Goal: Transaction & Acquisition: Purchase product/service

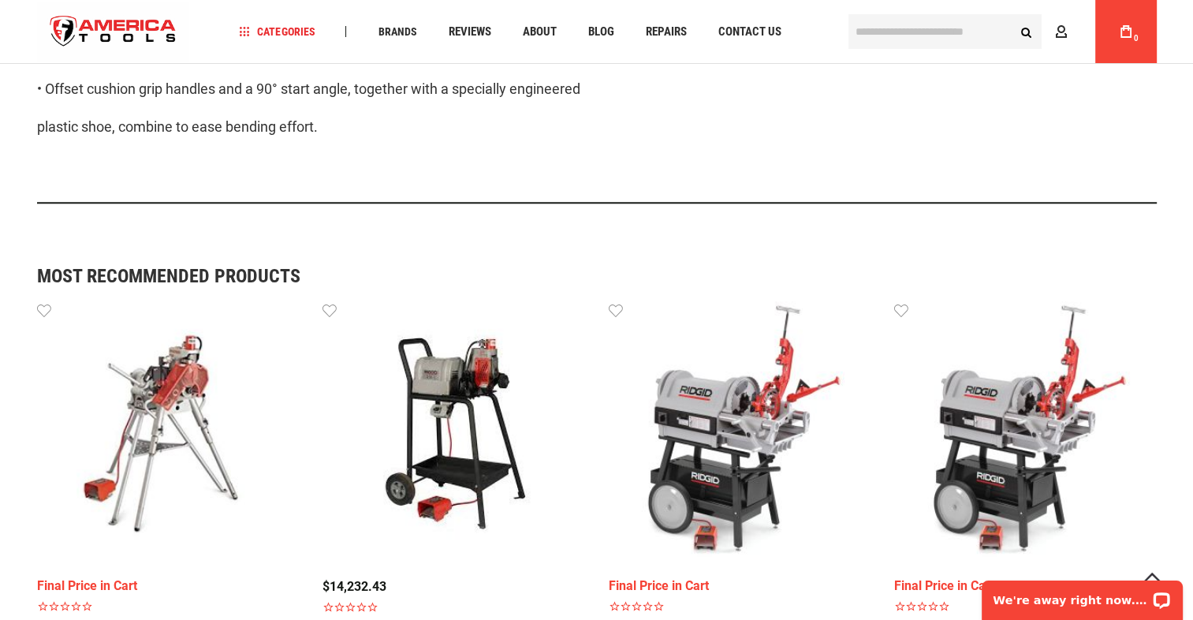
scroll to position [1150, 0]
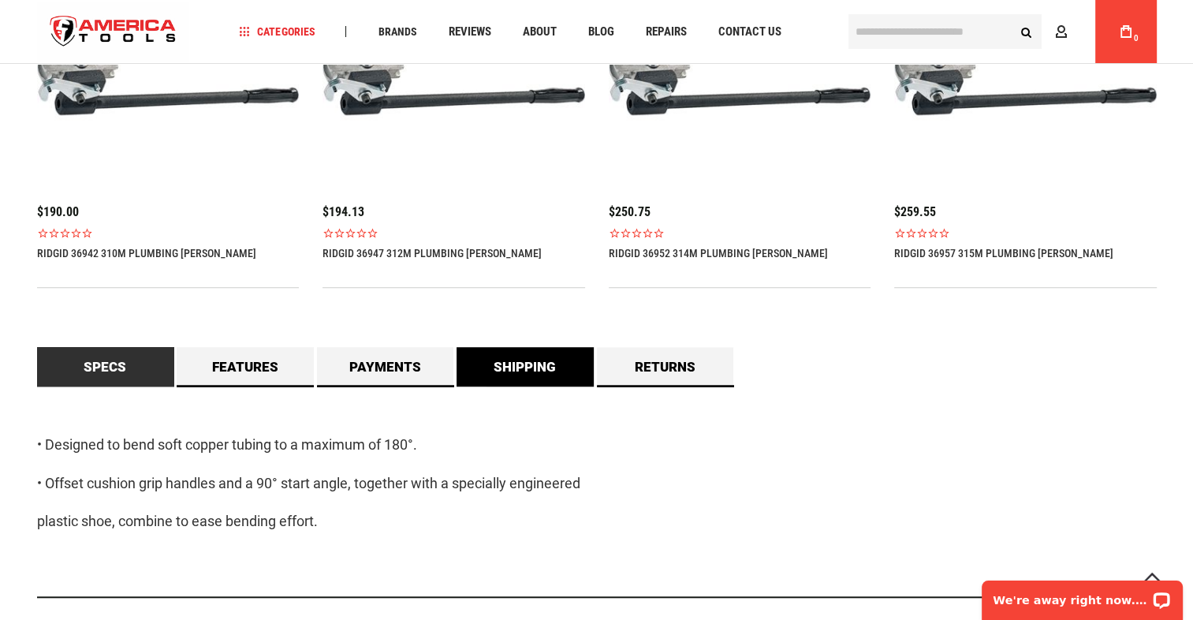
click at [543, 372] on link "Shipping" at bounding box center [525, 366] width 137 height 39
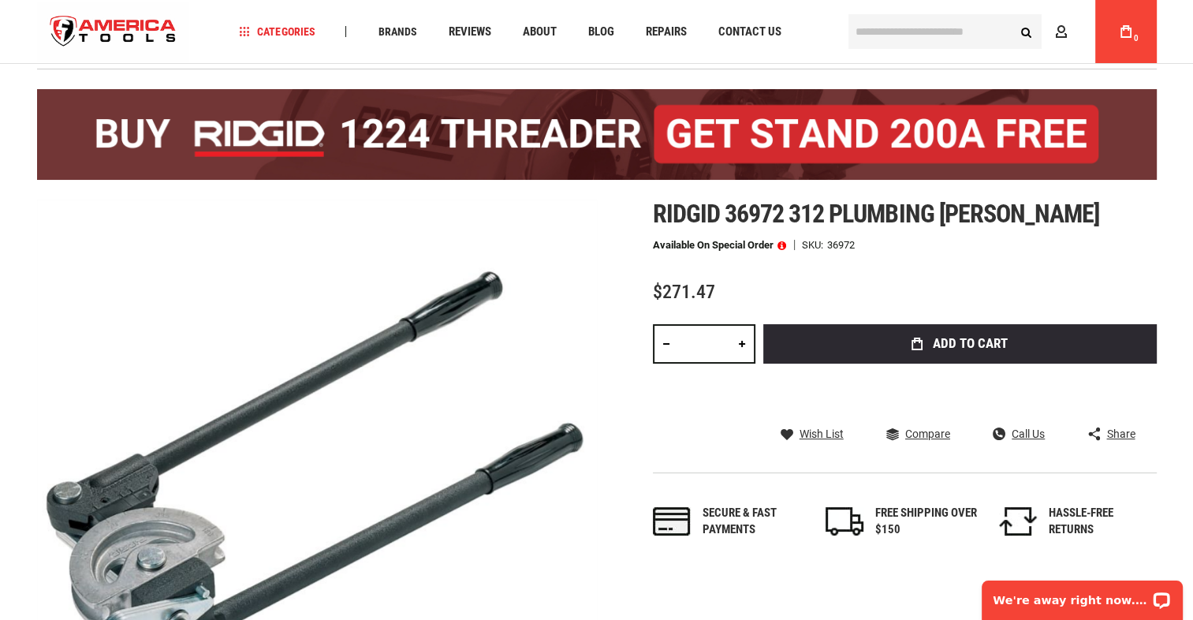
scroll to position [46, 0]
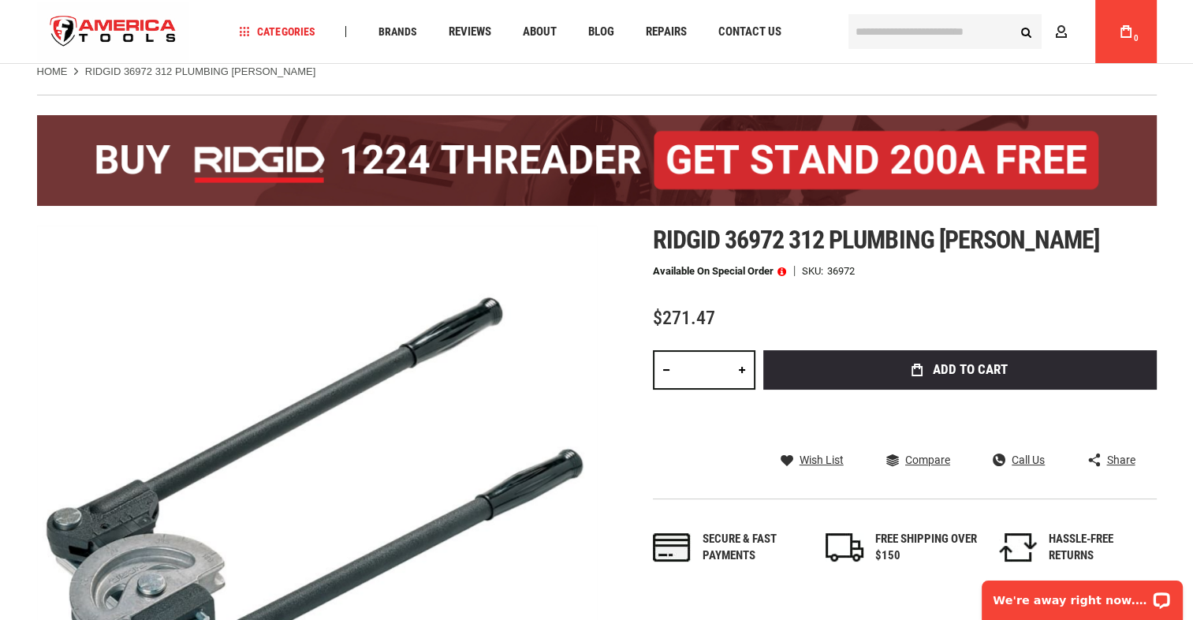
click at [891, 43] on input "text" at bounding box center [945, 31] width 193 height 35
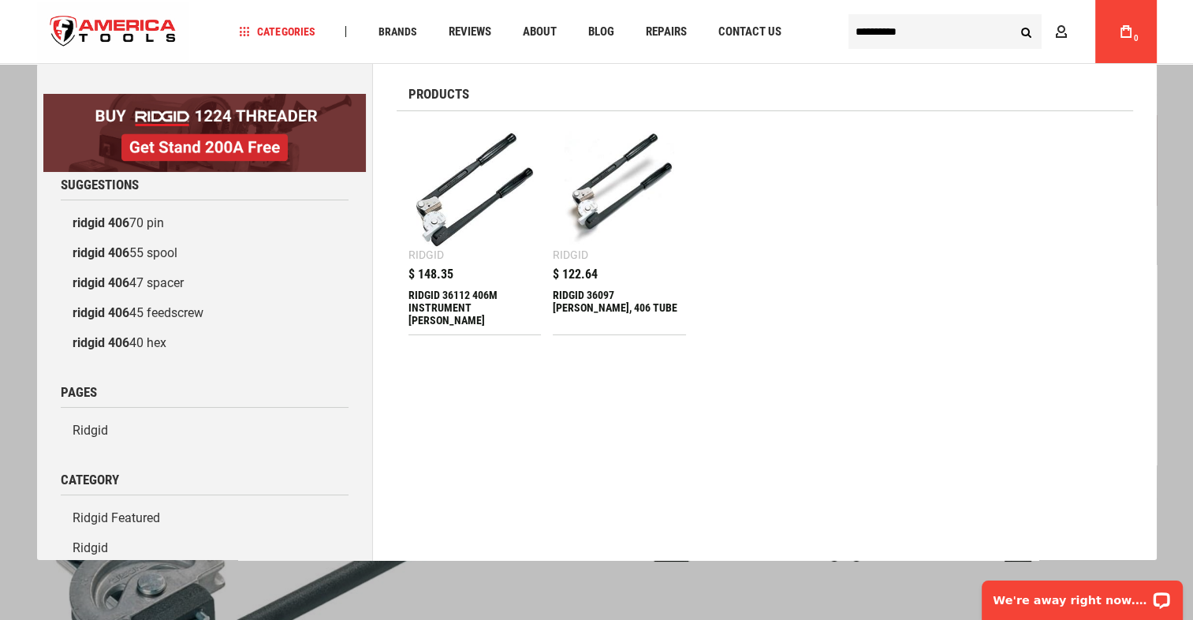
type input "**********"
click at [634, 292] on div "RIDGID 36097 [PERSON_NAME], 406 TUBE" at bounding box center [619, 308] width 133 height 38
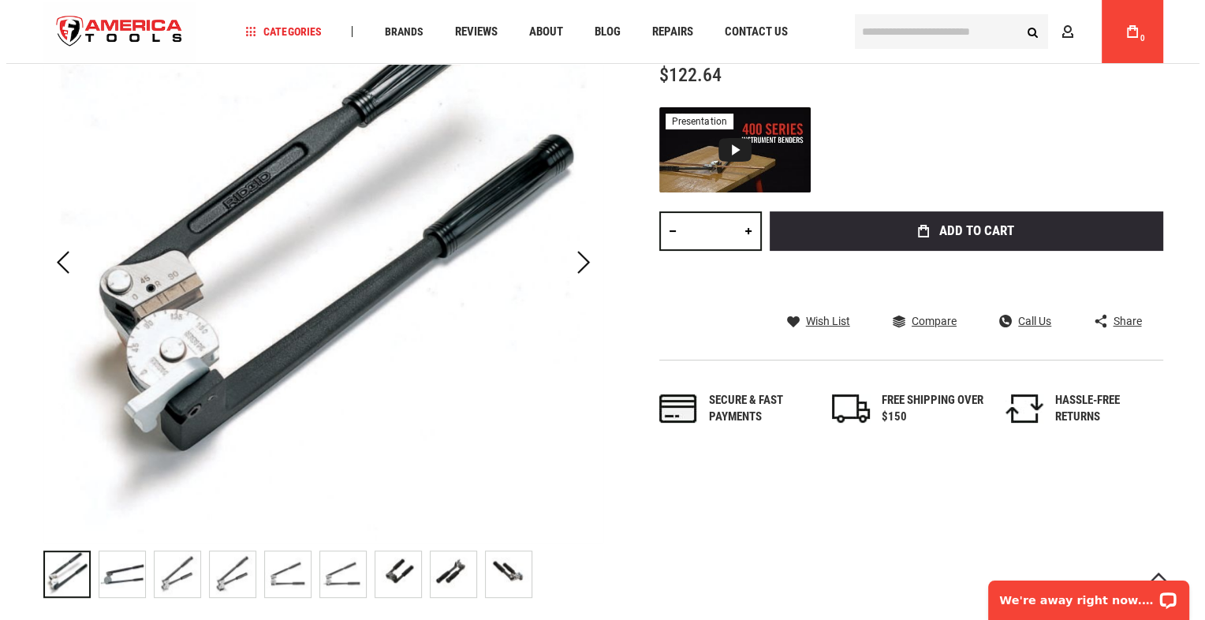
scroll to position [315, 0]
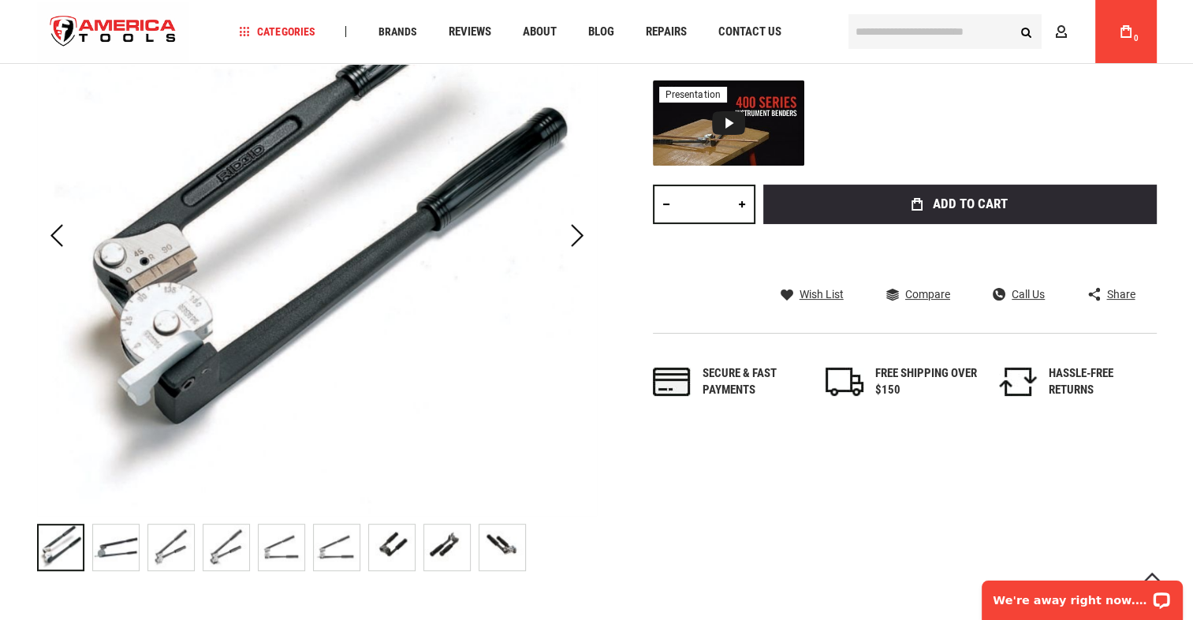
click at [739, 207] on link at bounding box center [742, 204] width 27 height 39
click at [739, 203] on link at bounding box center [742, 204] width 27 height 39
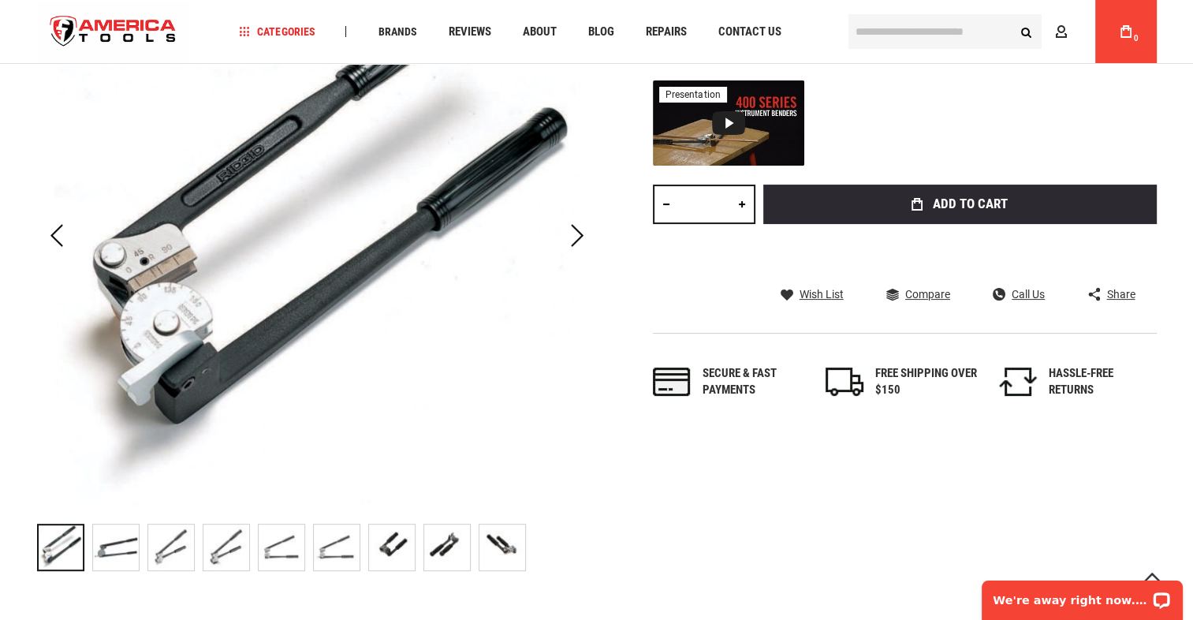
type input "*"
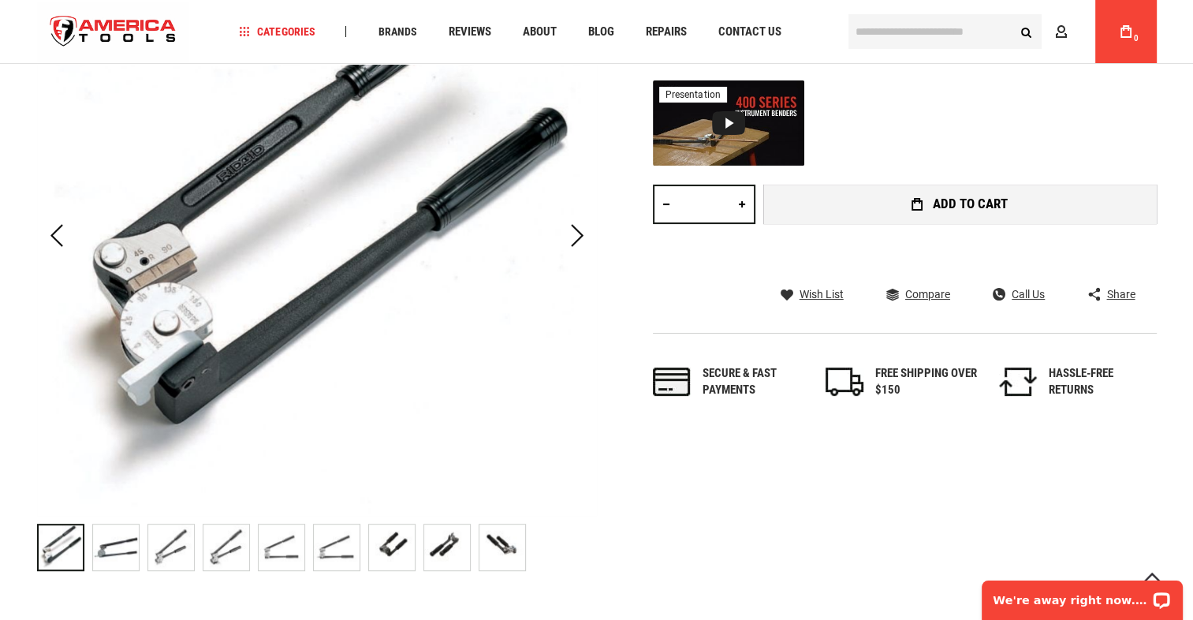
click at [920, 203] on icon "submit" at bounding box center [917, 204] width 11 height 13
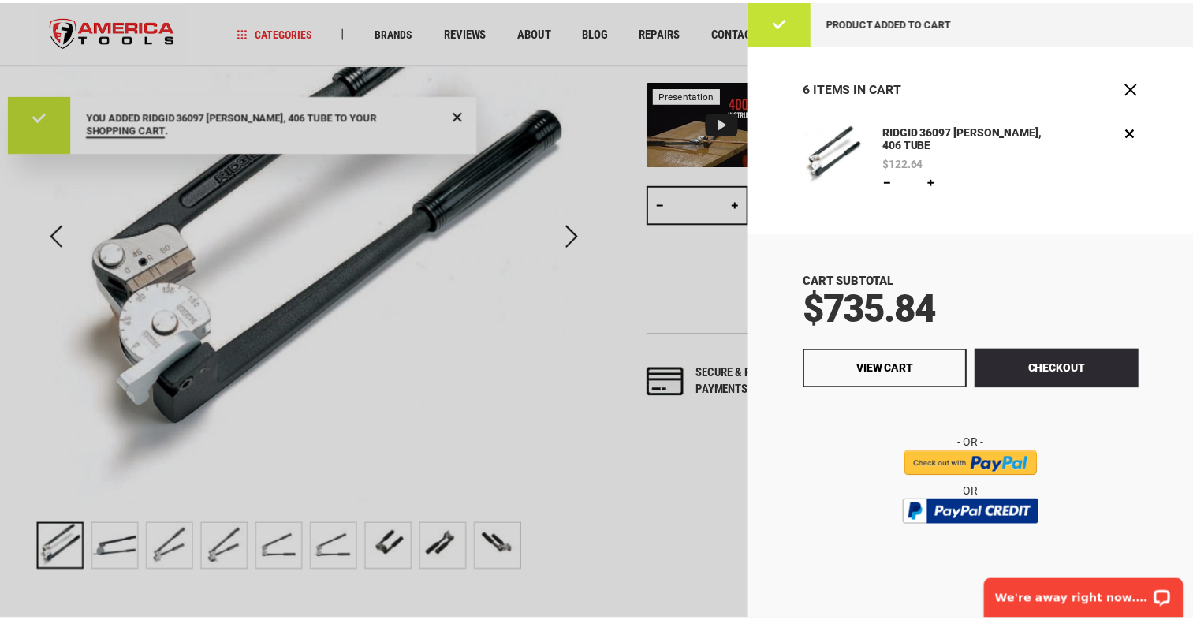
scroll to position [0, 0]
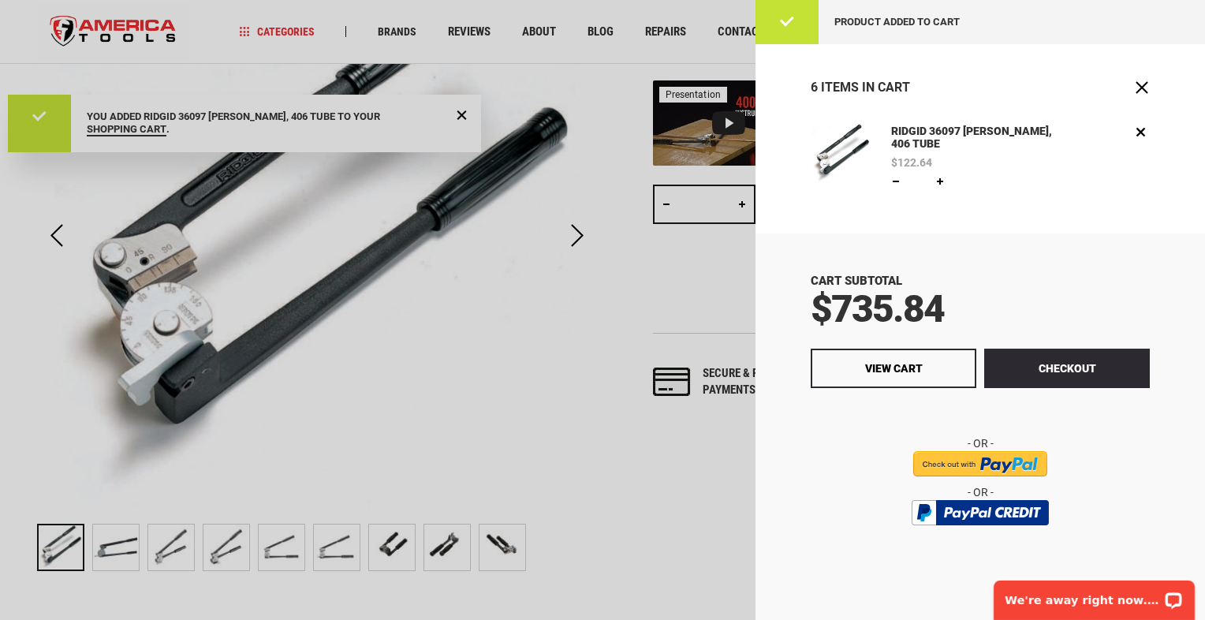
click at [595, 280] on div at bounding box center [602, 310] width 1205 height 620
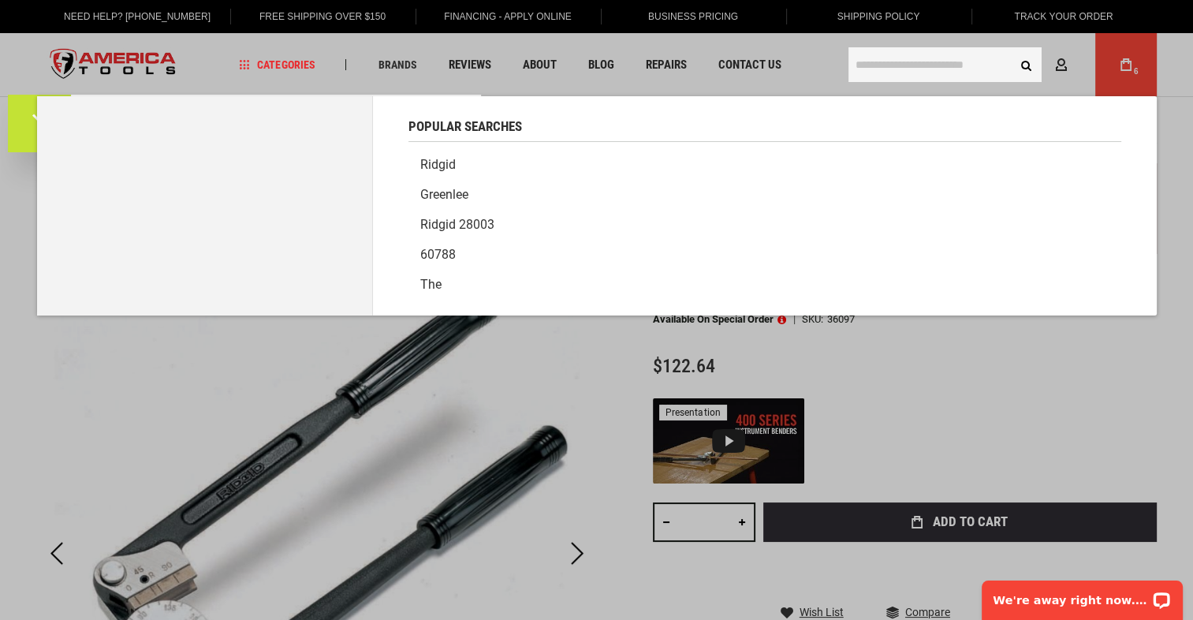
click at [892, 69] on input "text" at bounding box center [945, 64] width 193 height 35
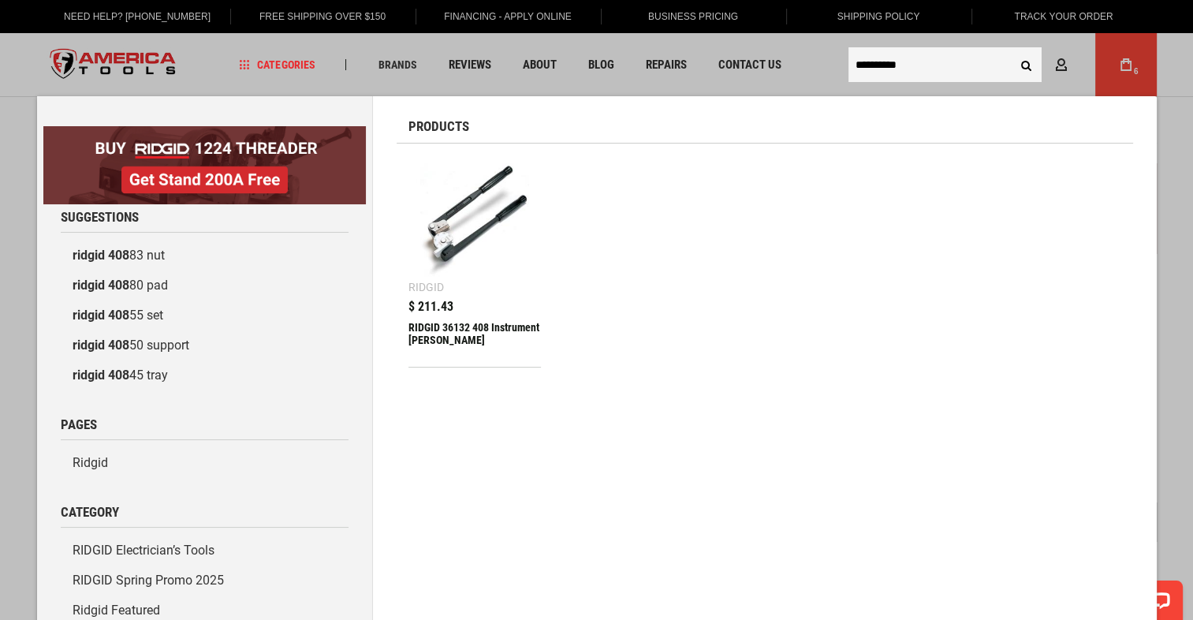
type input "**********"
click at [445, 323] on div "RIDGID 36132 408 Instrument [PERSON_NAME]" at bounding box center [475, 340] width 133 height 38
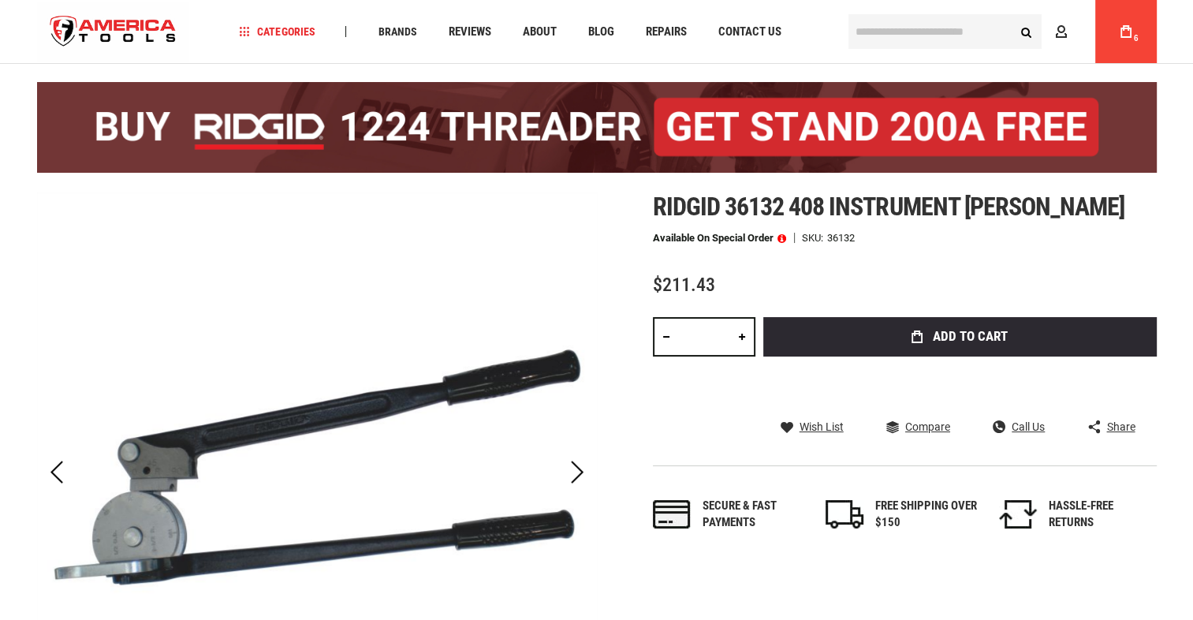
click at [738, 336] on link at bounding box center [742, 336] width 27 height 39
click at [739, 336] on link at bounding box center [742, 336] width 27 height 39
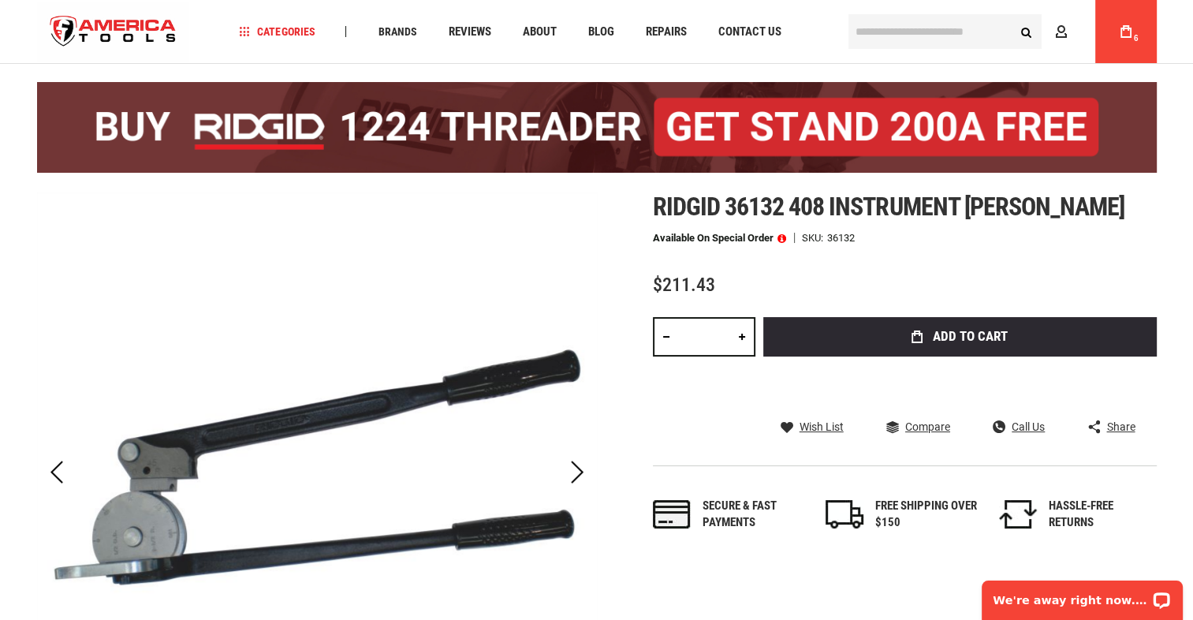
type input "*"
click at [927, 338] on button "Add to Cart" at bounding box center [960, 336] width 394 height 39
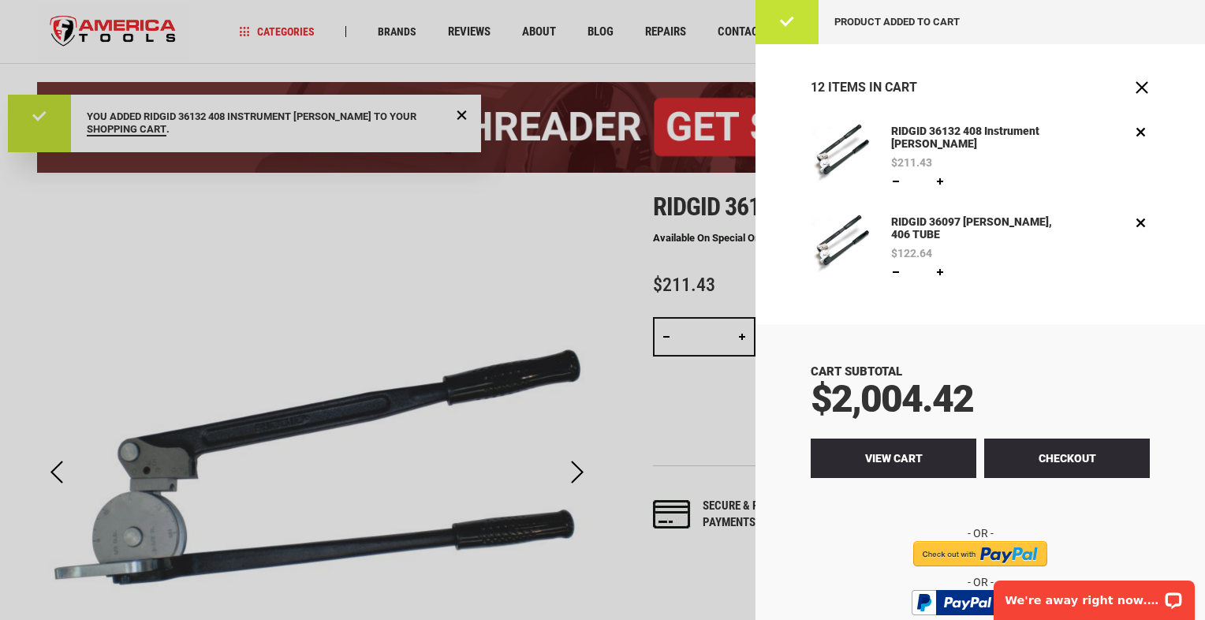
click at [913, 465] on link "View Cart" at bounding box center [894, 458] width 166 height 39
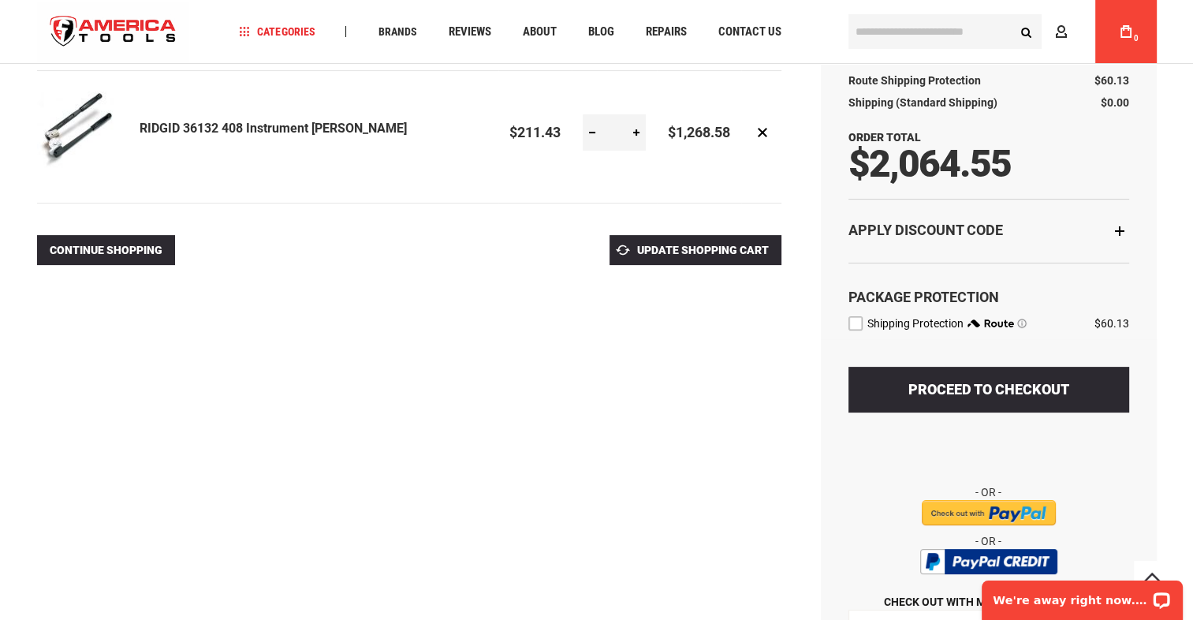
scroll to position [394, 0]
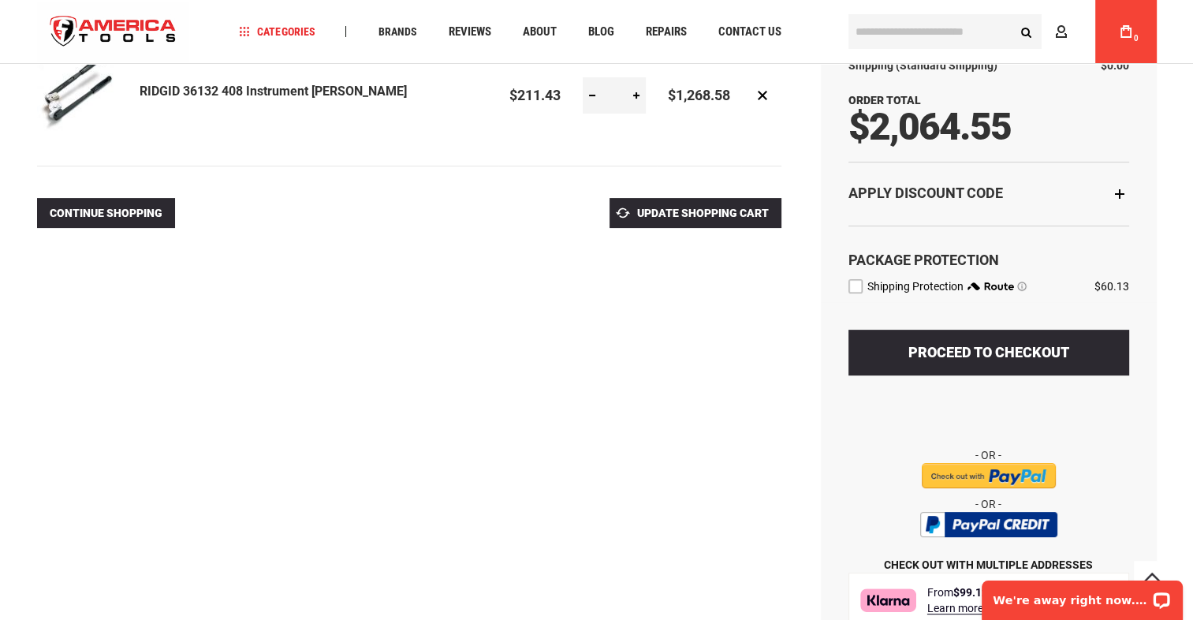
click at [861, 286] on label "route shipping protection selector element" at bounding box center [856, 286] width 14 height 14
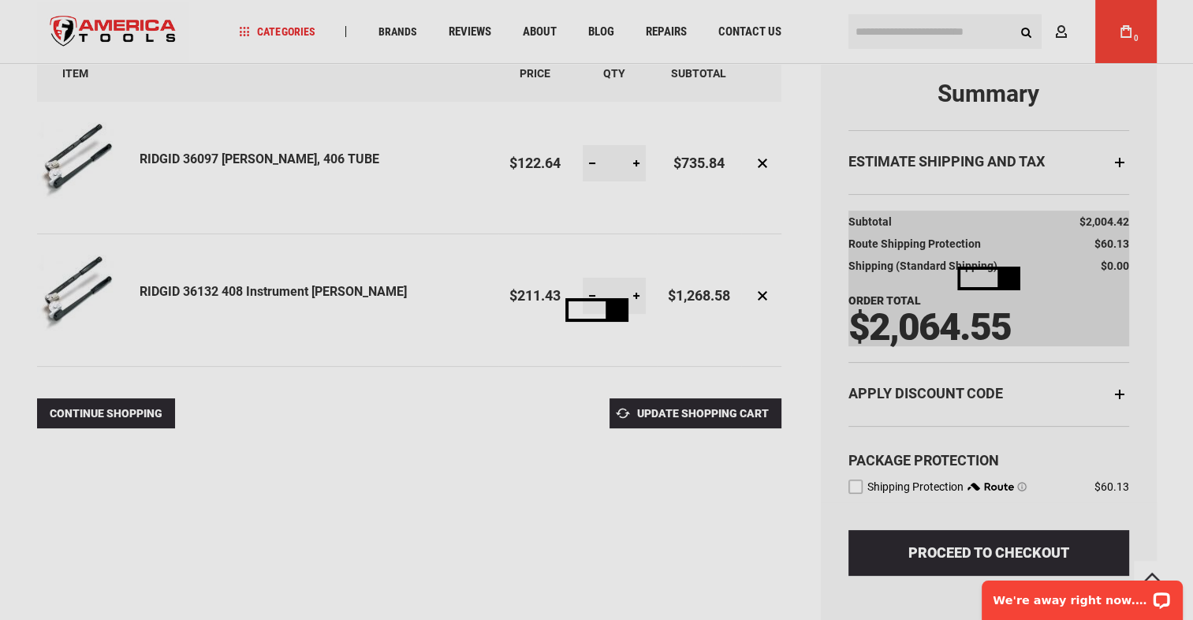
scroll to position [158, 0]
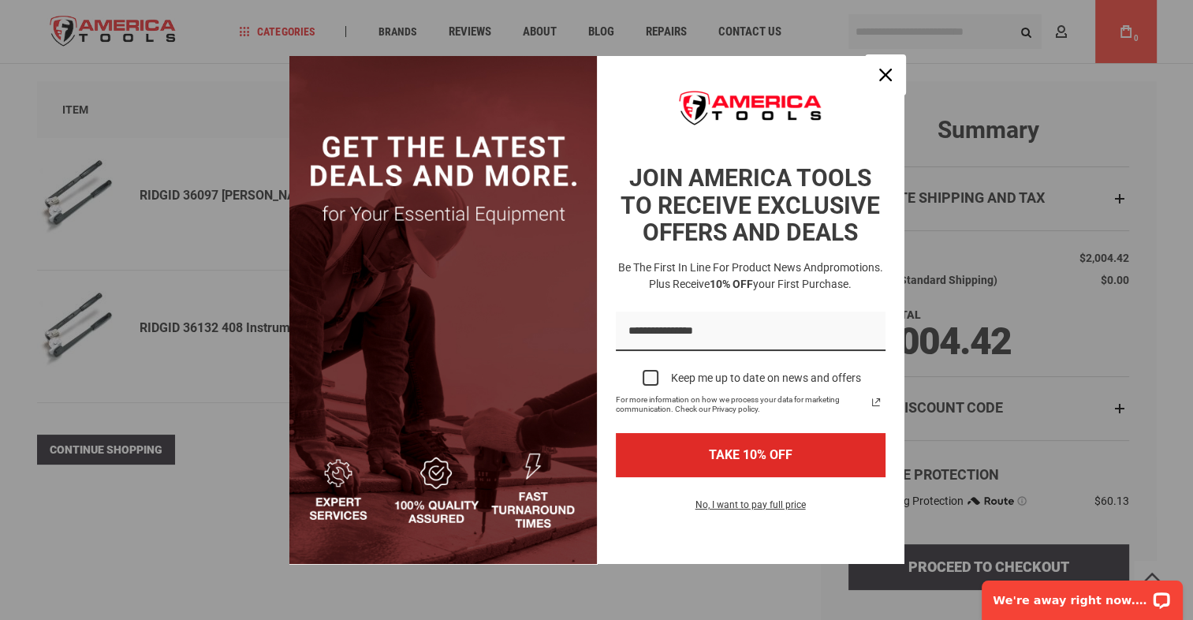
drag, startPoint x: 887, startPoint y: 71, endPoint x: 878, endPoint y: 73, distance: 9.6
click at [887, 65] on div "Close" at bounding box center [885, 74] width 25 height 25
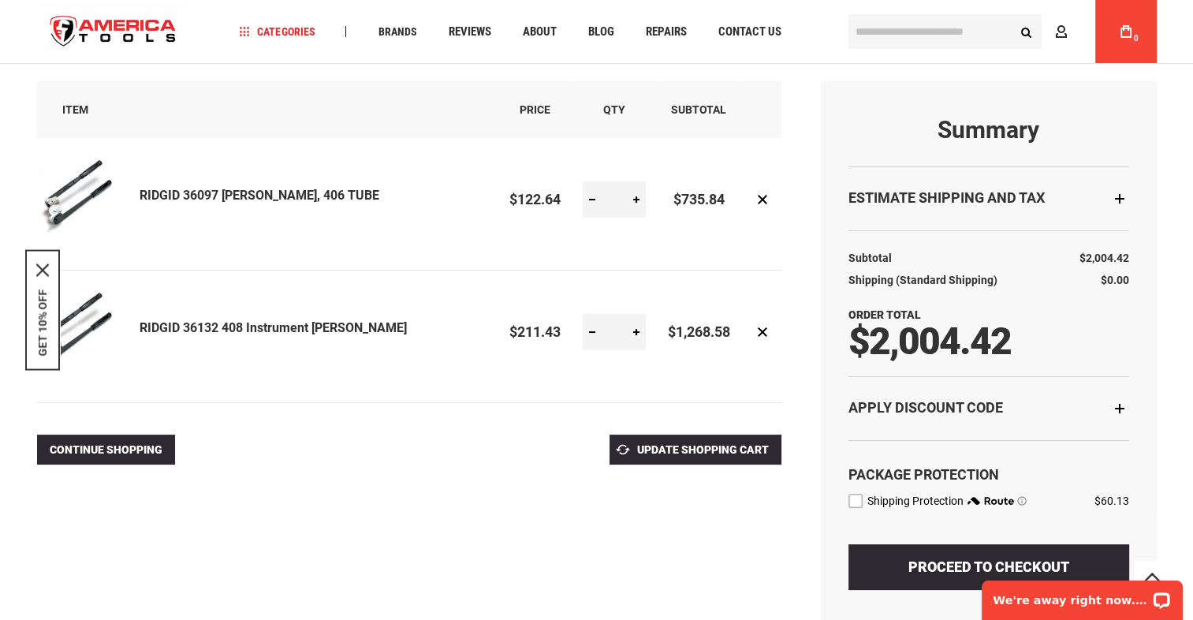
click at [546, 543] on div "**********" at bounding box center [597, 428] width 1120 height 921
click at [38, 316] on button "GET 10% OFF" at bounding box center [42, 322] width 13 height 67
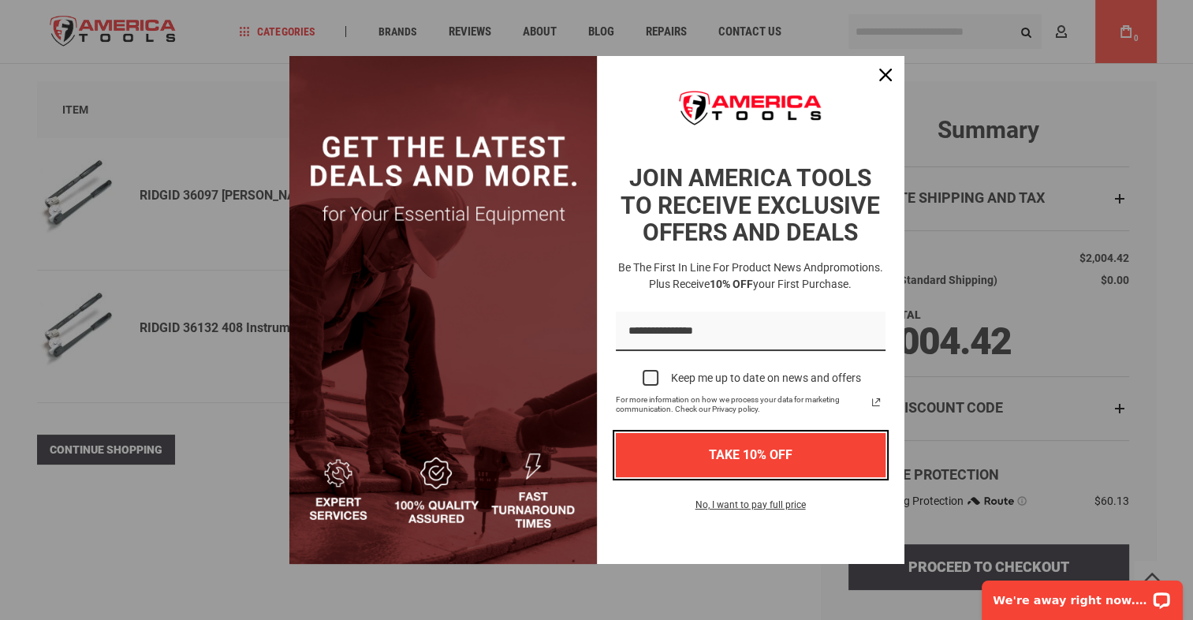
click at [755, 456] on button "TAKE 10% OFF" at bounding box center [751, 454] width 270 height 43
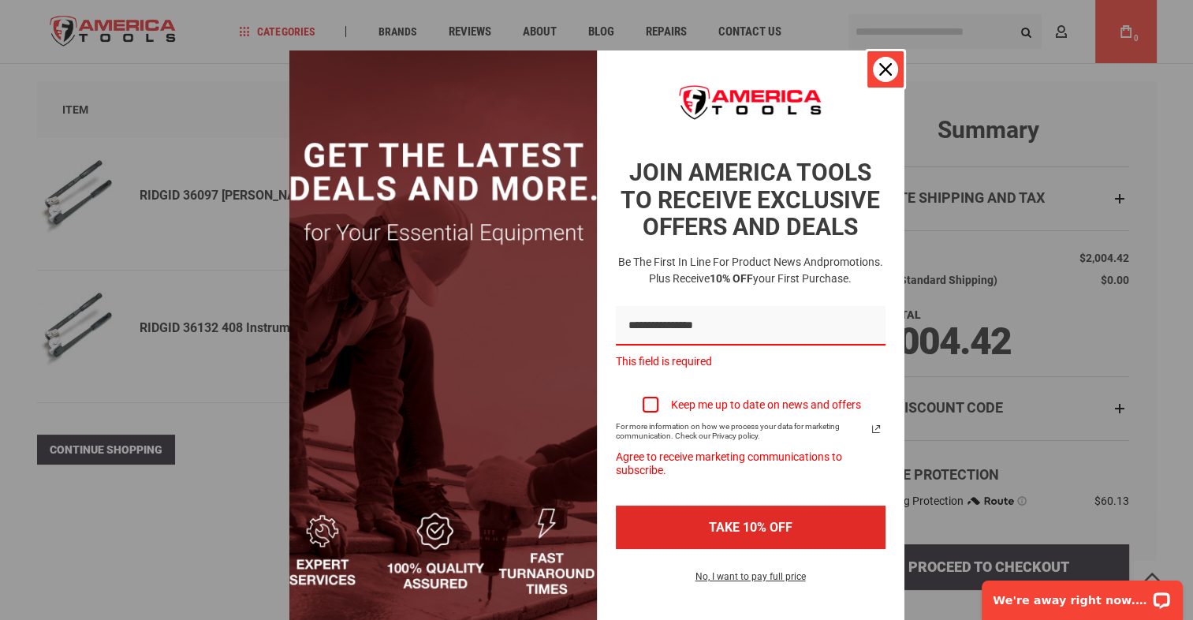
click at [879, 71] on icon "close icon" at bounding box center [885, 69] width 13 height 13
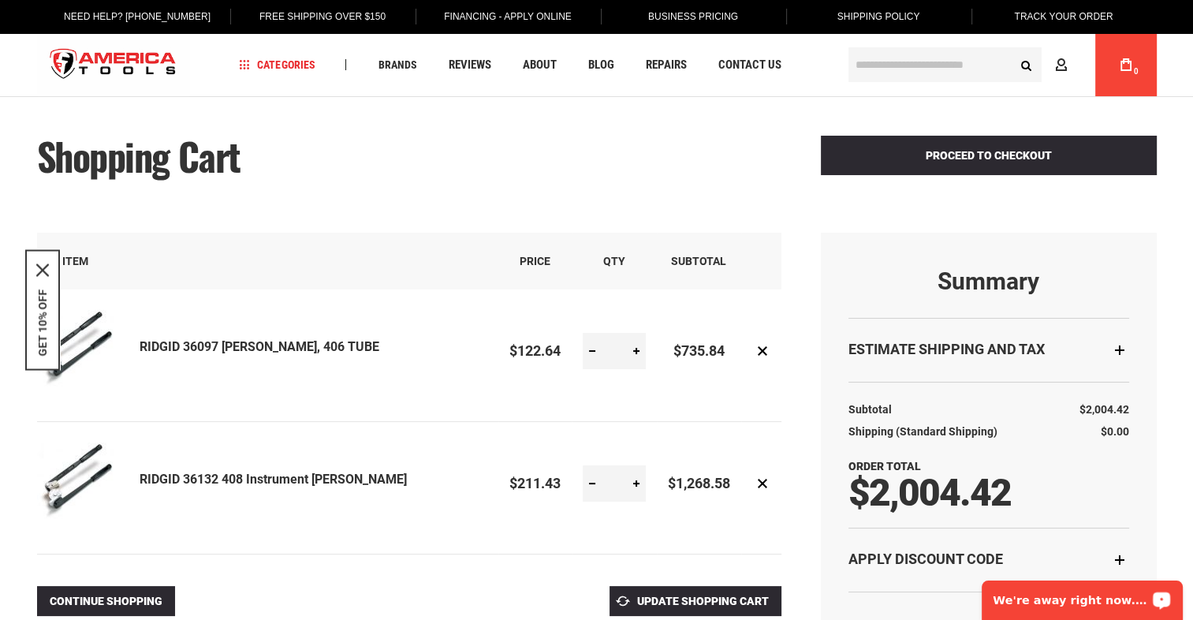
scroll to position [0, 0]
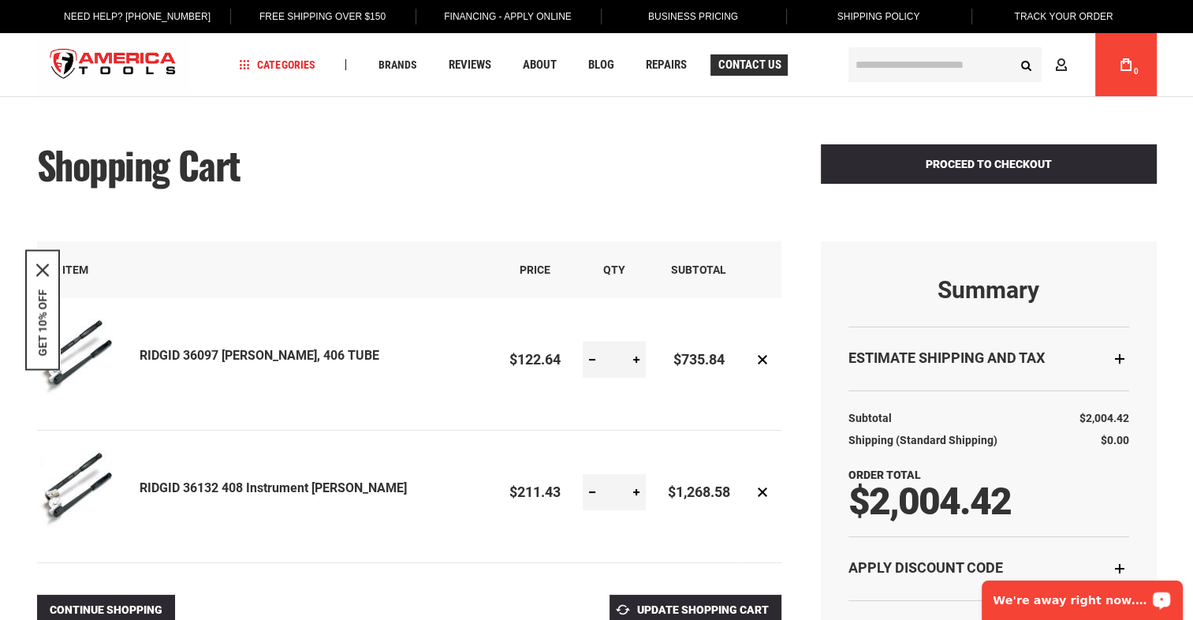
click at [753, 66] on span "Contact Us" at bounding box center [749, 65] width 63 height 12
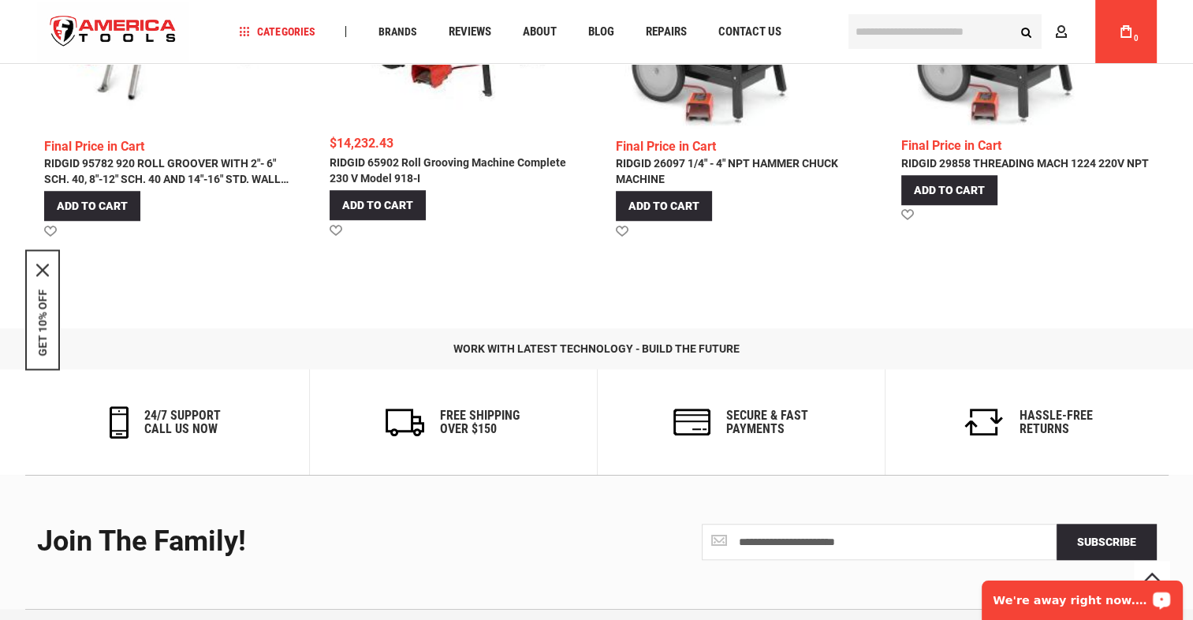
scroll to position [1483, 0]
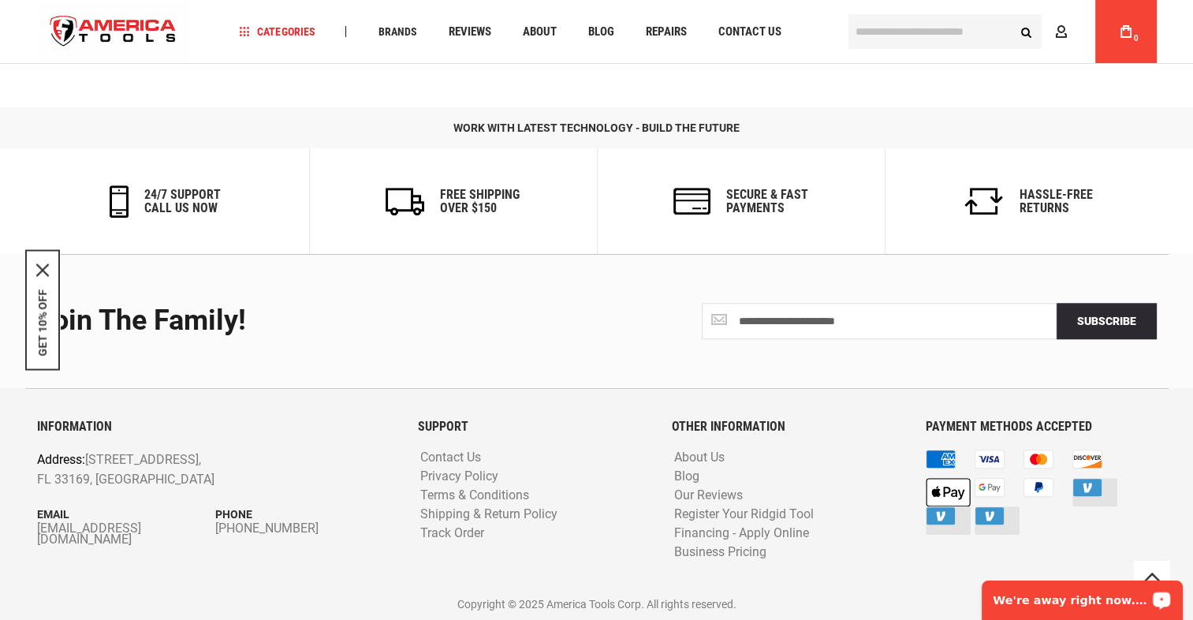
drag, startPoint x: 524, startPoint y: 298, endPoint x: 543, endPoint y: 327, distance: 33.7
click at [526, 298] on div "**********" at bounding box center [597, 321] width 1144 height 134
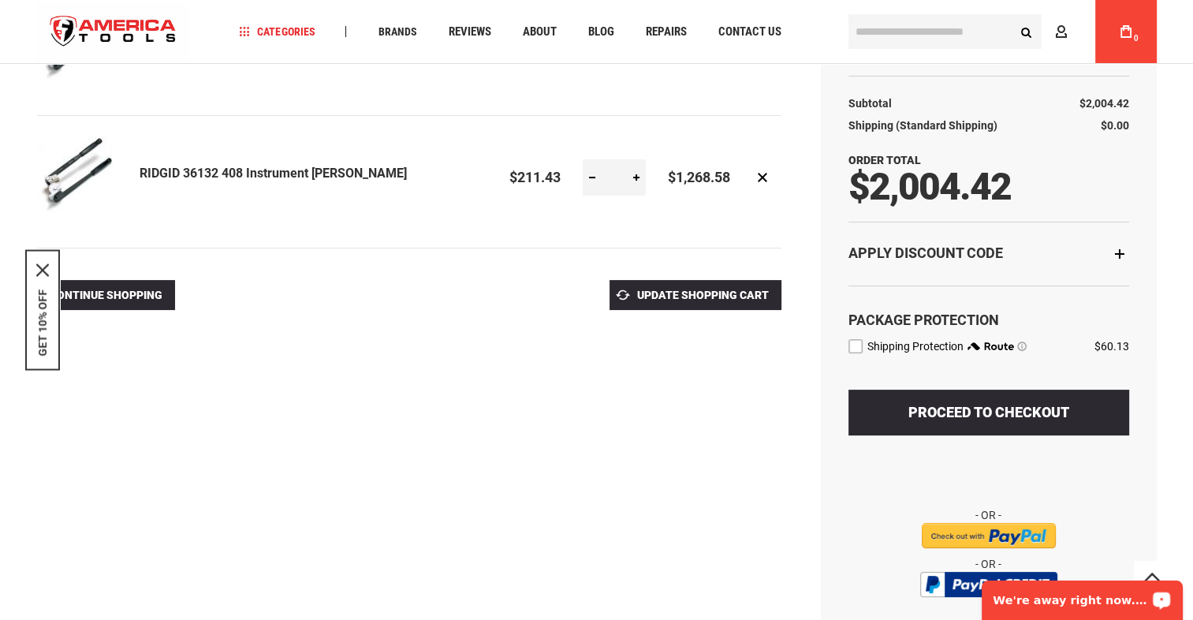
scroll to position [315, 0]
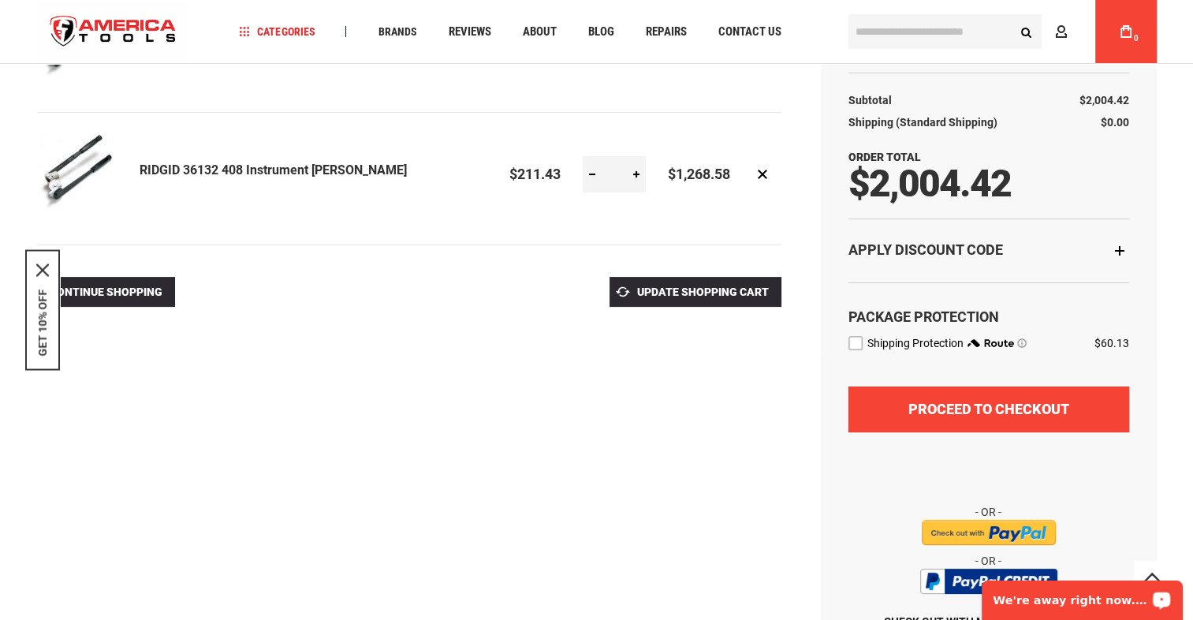
click at [1012, 420] on button "Proceed to Checkout" at bounding box center [989, 409] width 281 height 46
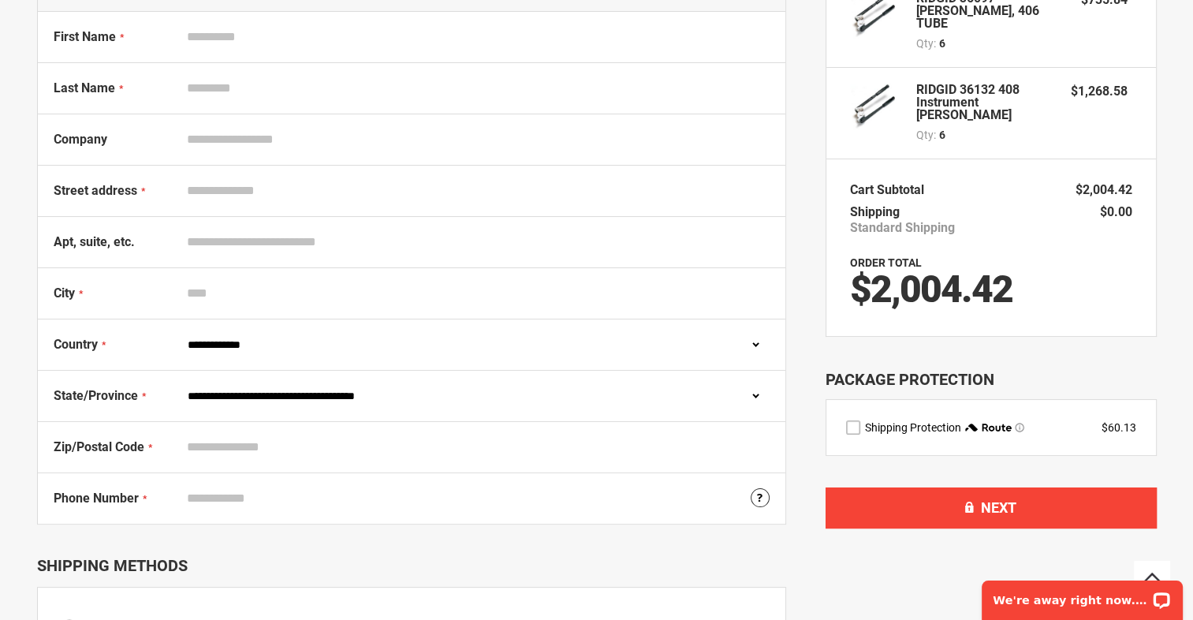
scroll to position [261, 0]
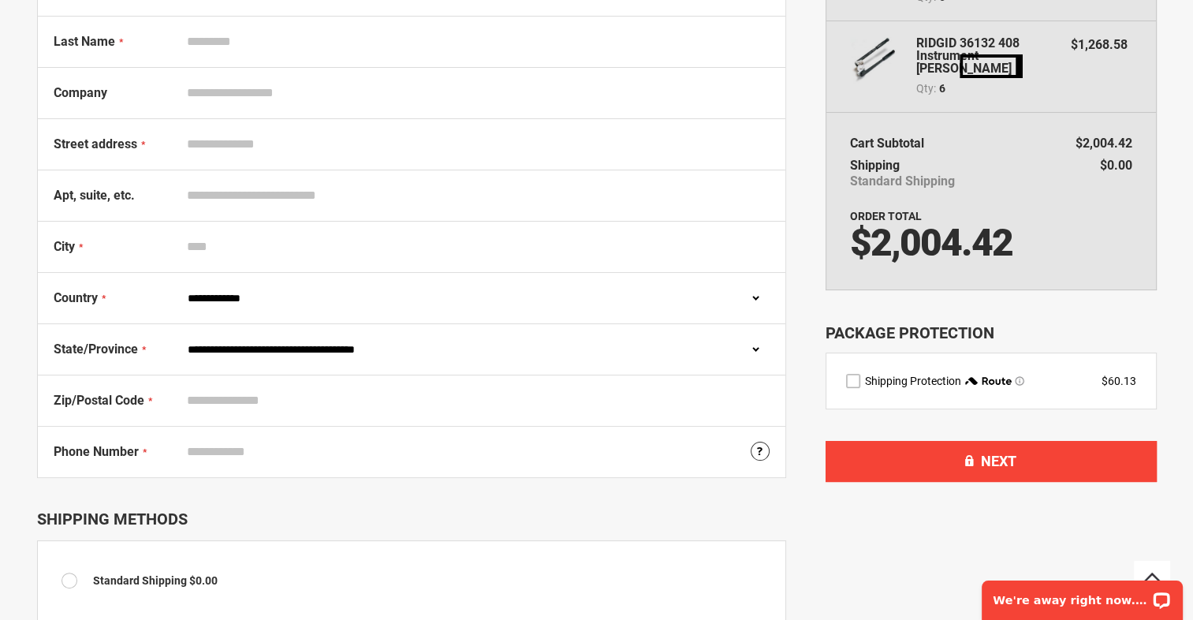
click at [757, 301] on select "**********" at bounding box center [475, 298] width 590 height 30
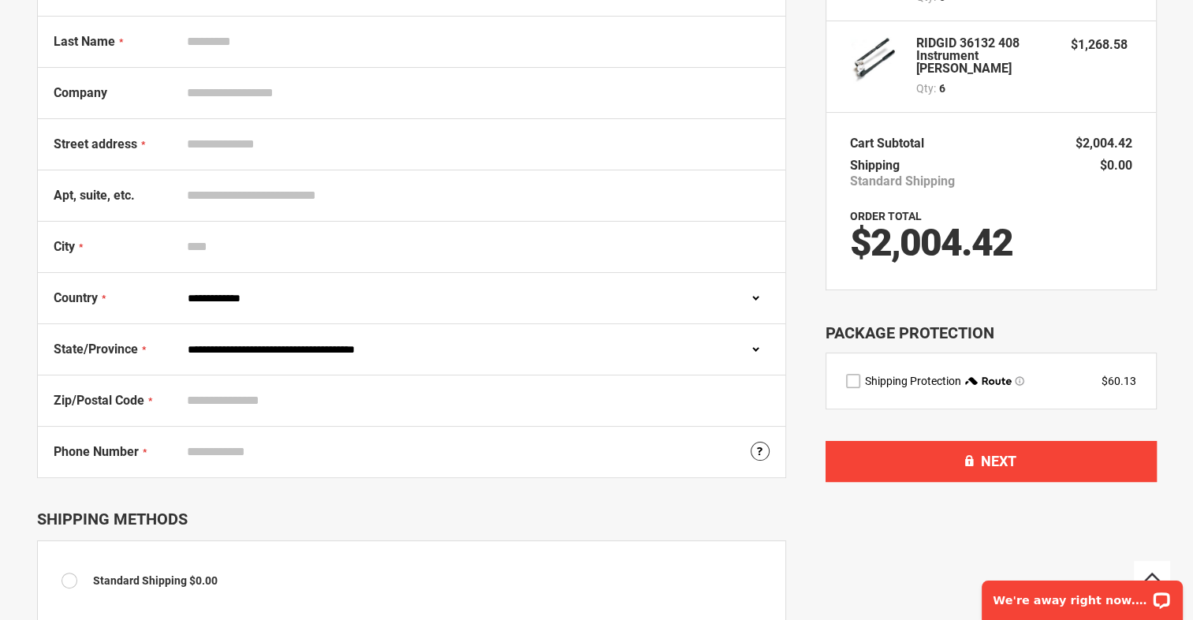
select select "**"
click at [180, 283] on select "**********" at bounding box center [475, 298] width 590 height 30
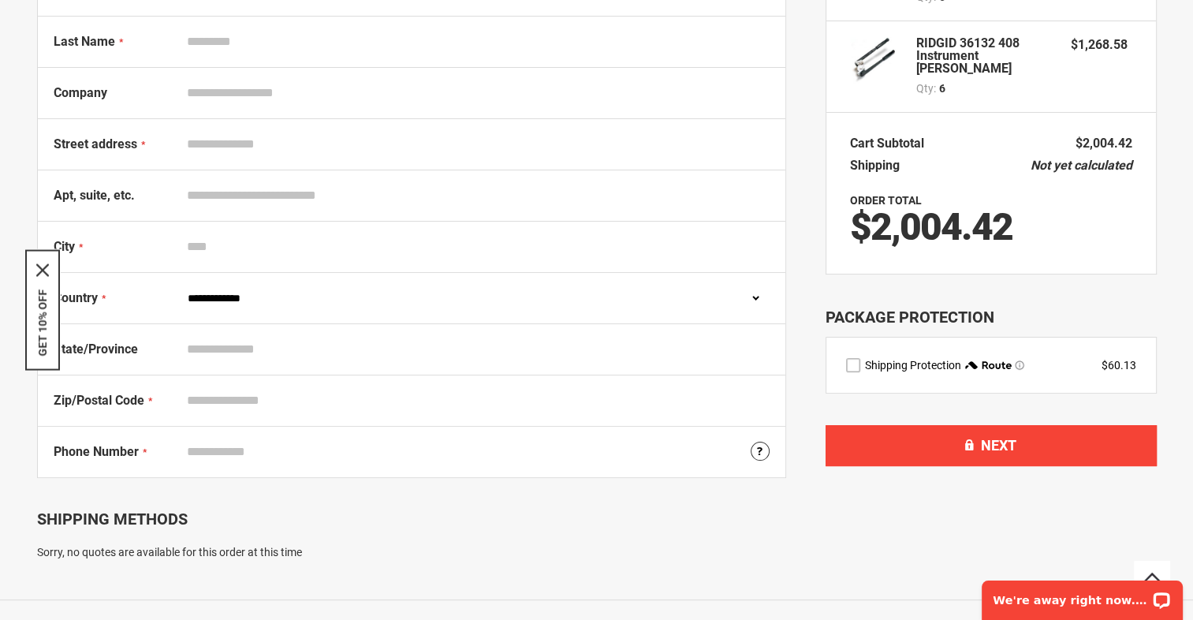
click at [46, 270] on icon "close icon" at bounding box center [42, 270] width 13 height 13
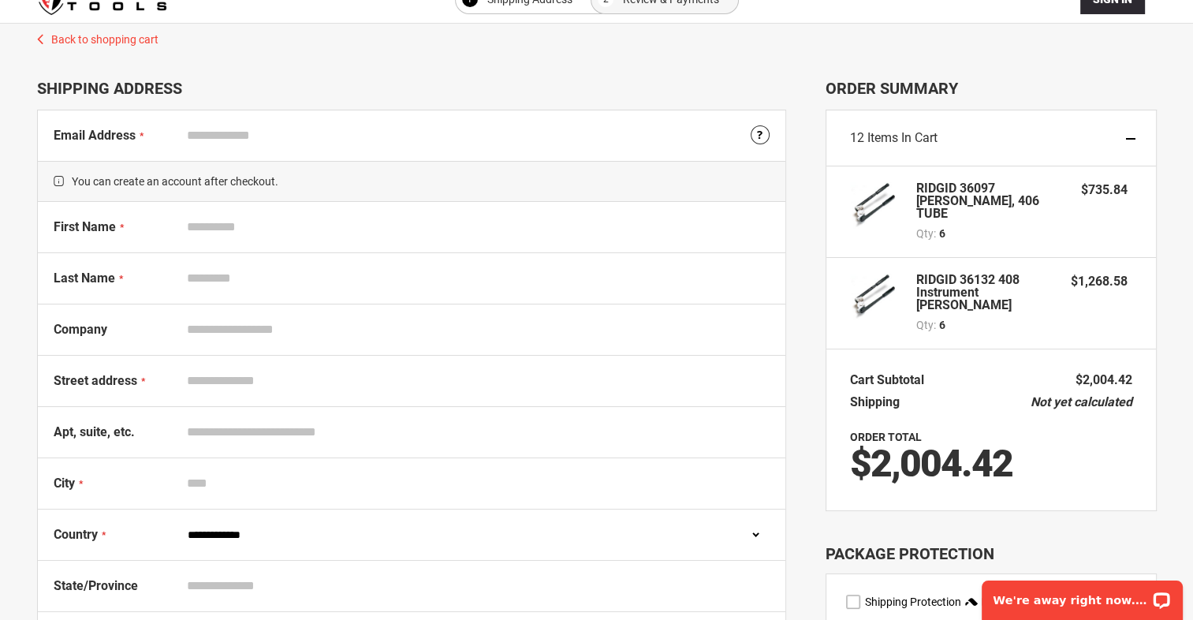
scroll to position [0, 0]
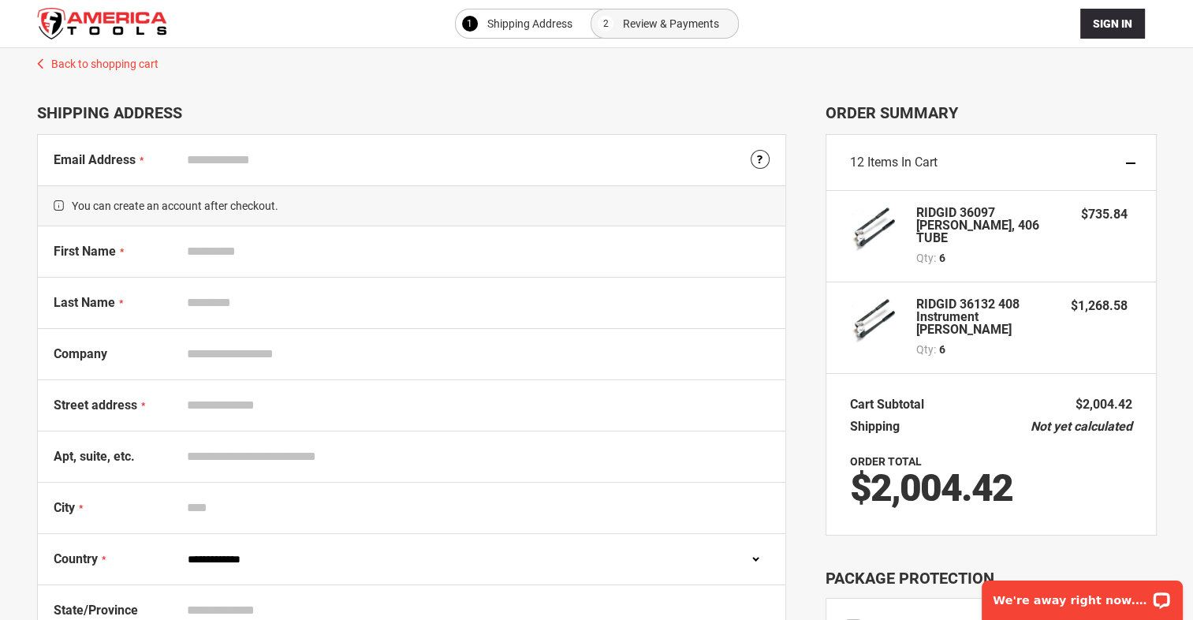
click at [446, 96] on div "Back to shopping cart 1 Shipping Address 2 Review & Payments Back to shopping c…" at bounding box center [597, 442] width 1120 height 789
